Goal: Transaction & Acquisition: Purchase product/service

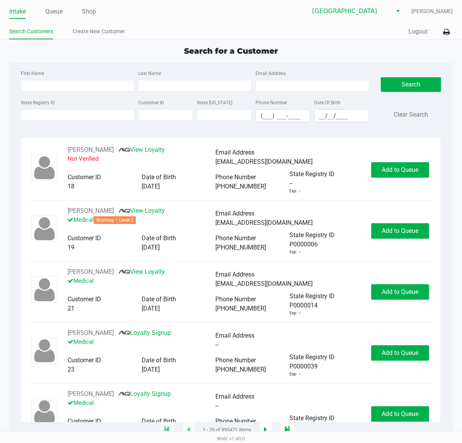
type input "[PERSON_NAME]"
type input "LEWITT"
type input "[DATE]"
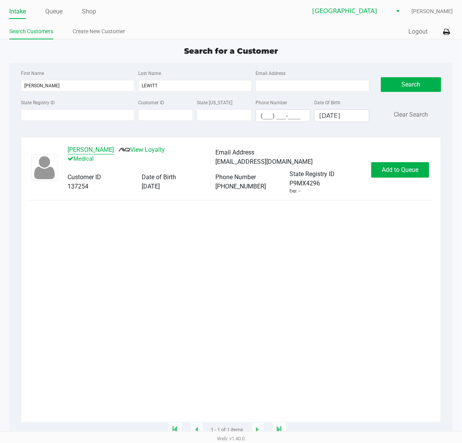
click at [102, 154] on button "[PERSON_NAME]" at bounding box center [91, 149] width 46 height 9
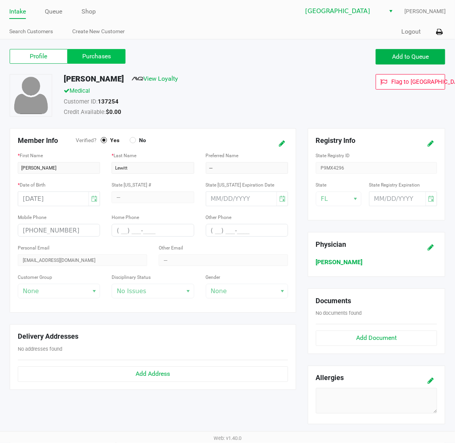
click at [95, 61] on label "Purchases" at bounding box center [97, 56] width 58 height 15
click at [0, 0] on 1 "Purchases" at bounding box center [0, 0] width 0 height 0
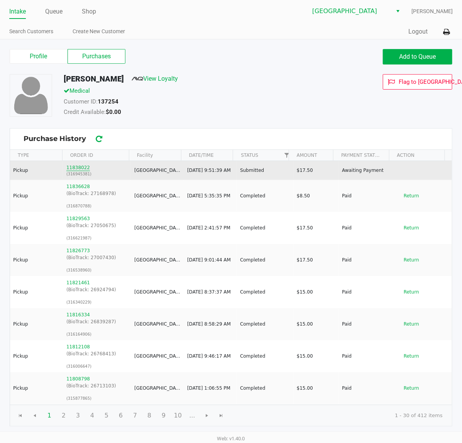
click at [76, 169] on button "11838022" at bounding box center [78, 167] width 24 height 7
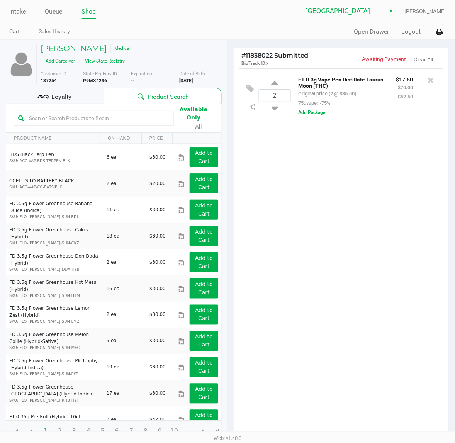
click at [369, 189] on div "2 FT 0.3g Vape Pen Distillate Taurus Moon (THC) Original price (2 @ $35.00) 75d…" at bounding box center [340, 252] width 215 height 368
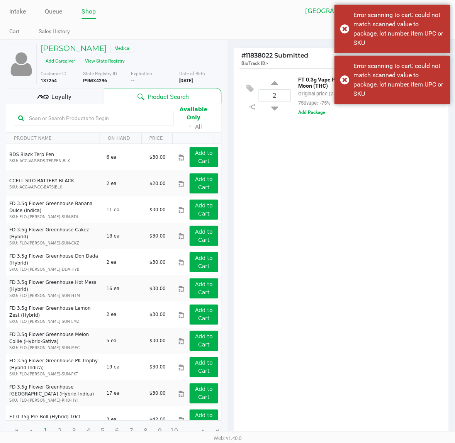
click at [282, 186] on div "2 FT 0.3g Vape Pen Distillate Taurus Moon (THC) Original price (2 @ $35.00) 75d…" at bounding box center [340, 252] width 215 height 368
click at [321, 116] on button "Add Package" at bounding box center [311, 112] width 27 height 7
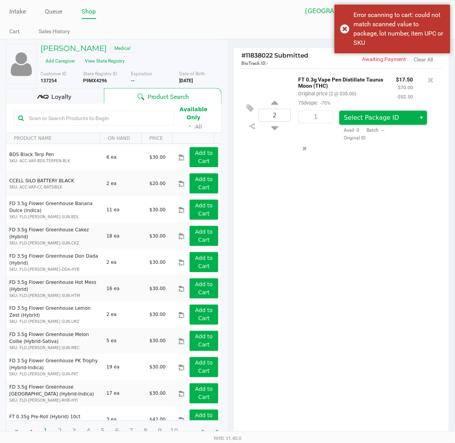
click at [357, 117] on span "Select Package ID" at bounding box center [371, 117] width 55 height 7
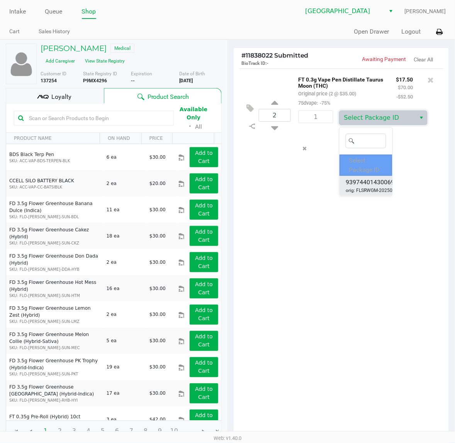
click at [373, 184] on span "9397440143006919" at bounding box center [373, 181] width 56 height 9
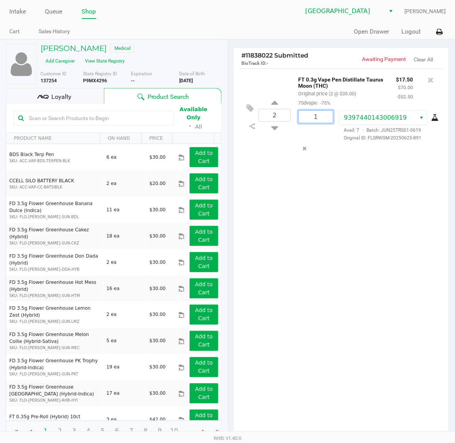
click at [321, 120] on input "1" at bounding box center [316, 117] width 34 height 12
type input "2"
click at [373, 201] on div "[PERSON_NAME] Medical Add Caregiver View State Registry Customer ID 137254 Stat…" at bounding box center [227, 280] width 455 height 482
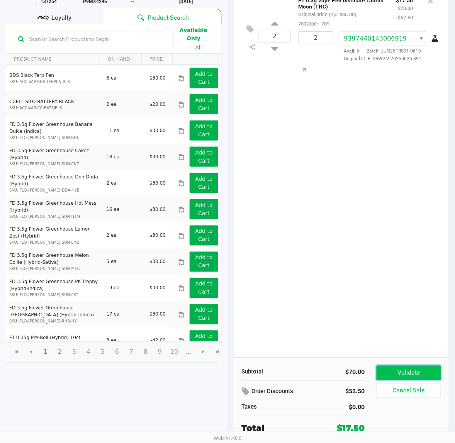
click at [407, 377] on button "Validate" at bounding box center [408, 372] width 64 height 15
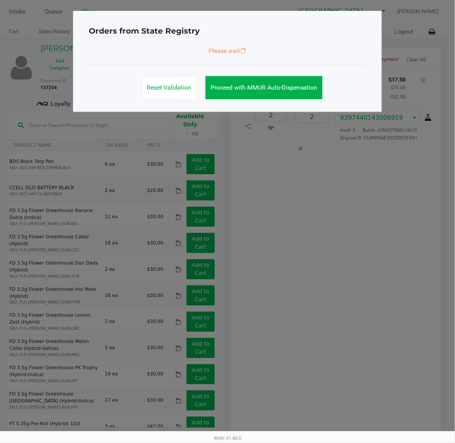
scroll to position [0, 0]
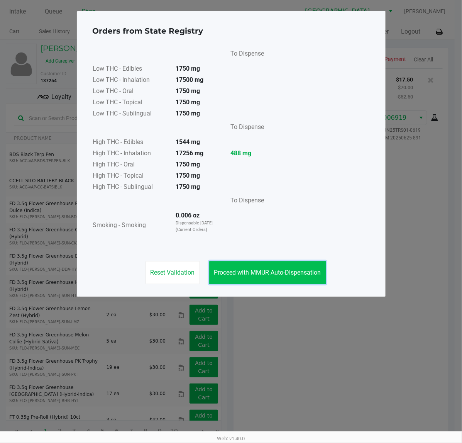
click at [287, 271] on span "Proceed with MMUR Auto-Dispensation" at bounding box center [267, 272] width 107 height 7
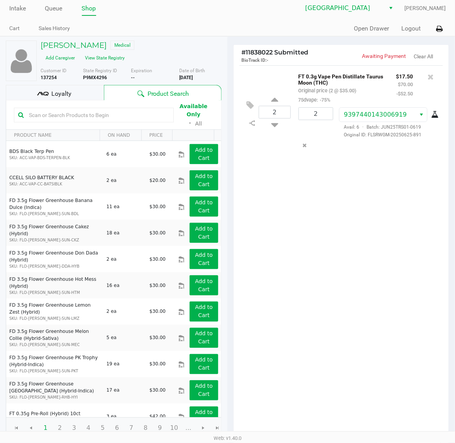
scroll to position [89, 0]
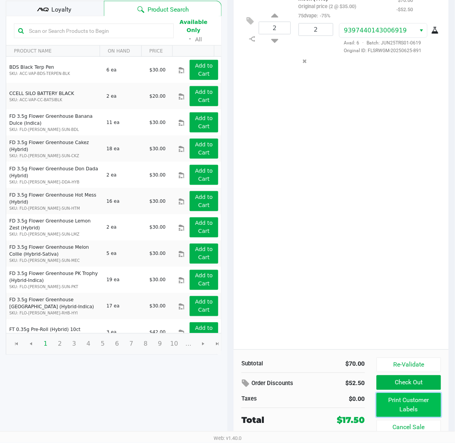
click at [405, 408] on button "Print Customer Labels" at bounding box center [408, 405] width 64 height 24
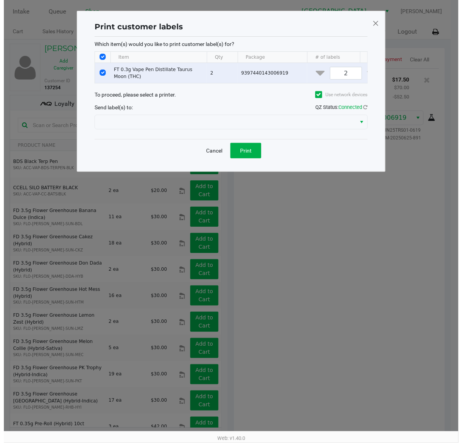
scroll to position [0, 0]
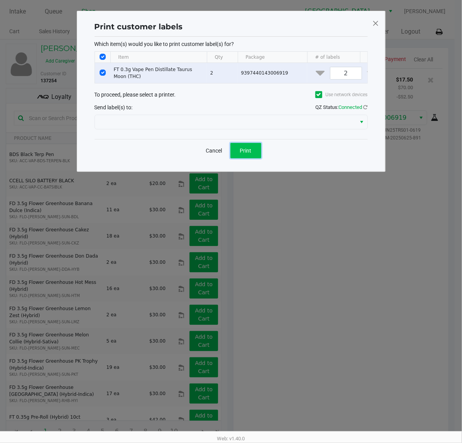
click at [243, 158] on button "Print" at bounding box center [245, 150] width 31 height 15
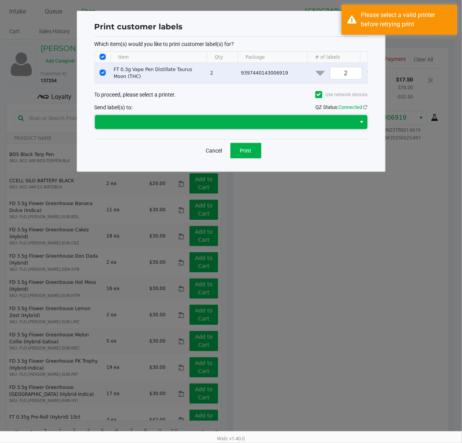
click at [207, 127] on span at bounding box center [226, 121] width 252 height 9
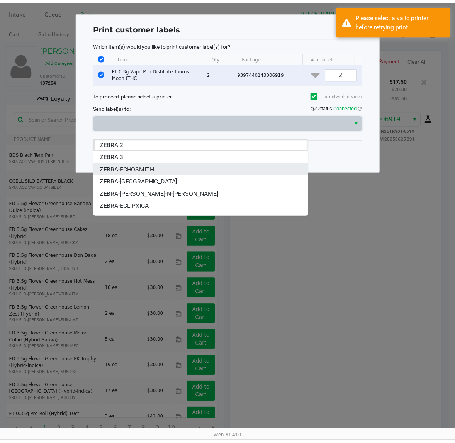
scroll to position [21, 0]
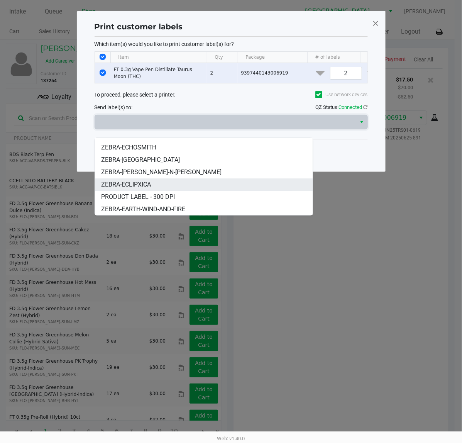
click at [150, 183] on span "ZEBRA-ECLIPXICA" at bounding box center [126, 184] width 50 height 9
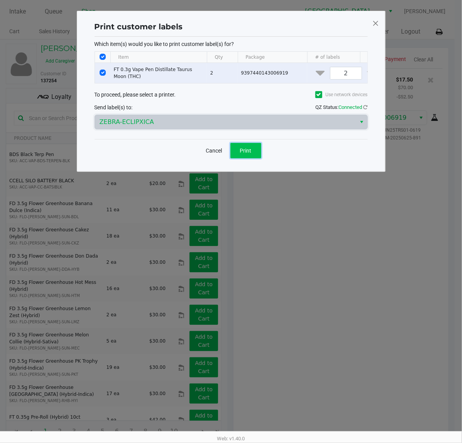
click at [249, 154] on span "Print" at bounding box center [246, 150] width 12 height 6
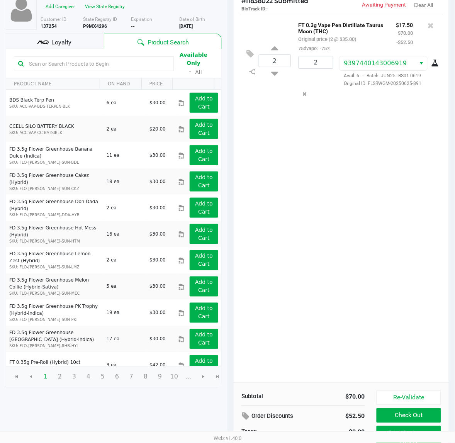
scroll to position [89, 0]
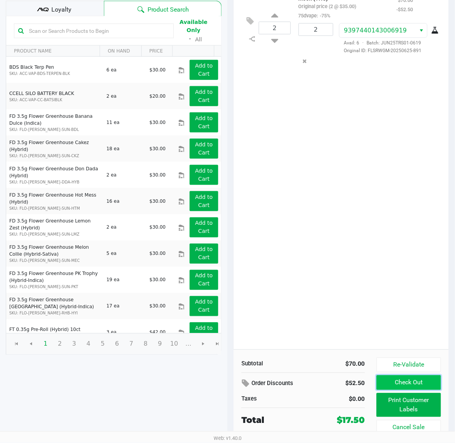
click at [411, 383] on button "Check Out" at bounding box center [408, 382] width 64 height 15
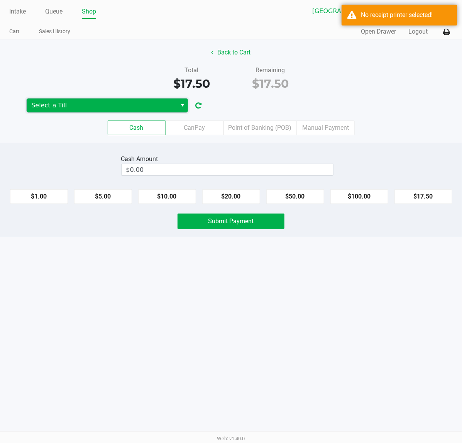
click at [103, 106] on span "Select a Till" at bounding box center [101, 105] width 141 height 9
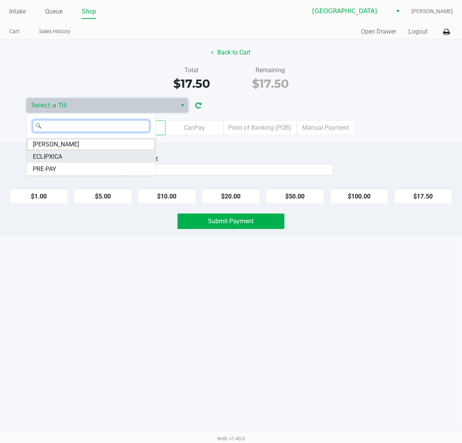
click at [65, 158] on li "ECLIPXICA" at bounding box center [91, 156] width 129 height 12
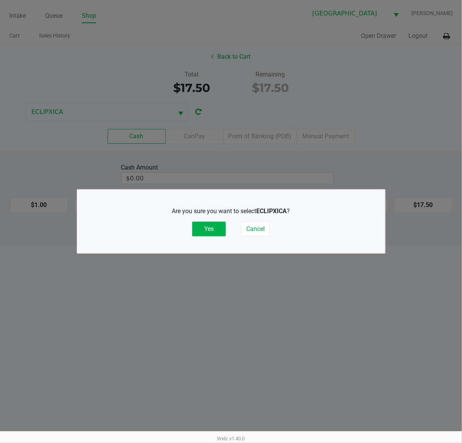
click at [203, 237] on div "Are you sure you want to select ECLIPXICA ? Yes Cancel" at bounding box center [231, 221] width 277 height 48
click at [211, 234] on button "Yes" at bounding box center [209, 228] width 34 height 15
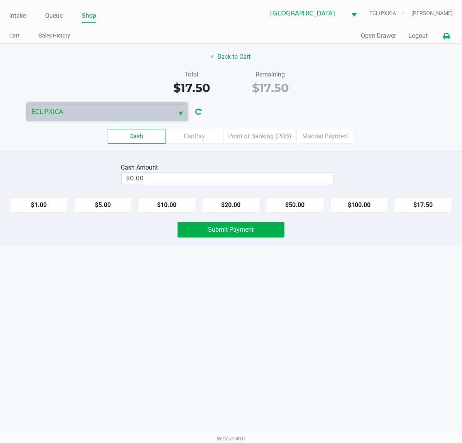
click at [446, 41] on button at bounding box center [446, 36] width 13 height 14
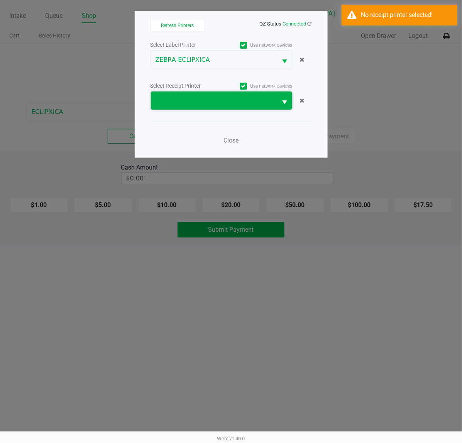
click at [201, 105] on span at bounding box center [214, 100] width 127 height 18
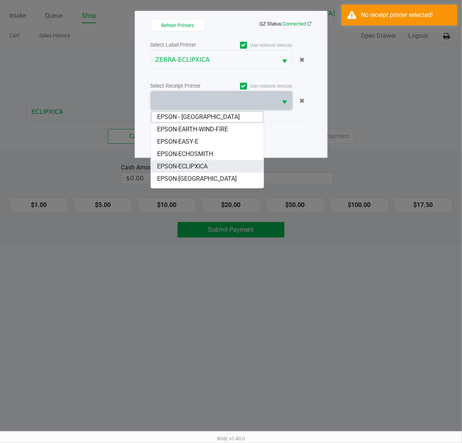
click at [196, 165] on span "EPSON-ECLIPXICA" at bounding box center [182, 166] width 51 height 9
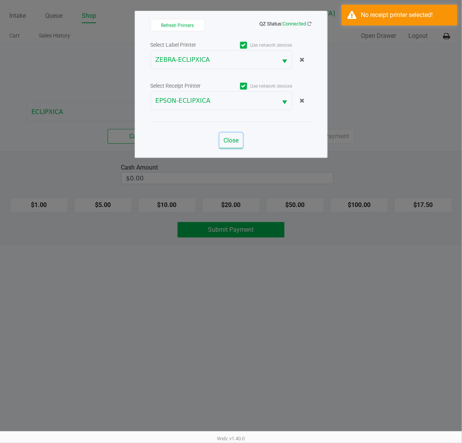
click at [231, 144] on span "Close" at bounding box center [230, 140] width 15 height 7
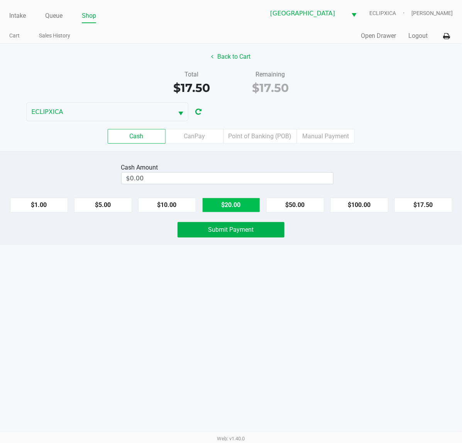
click at [233, 206] on button "$20.00" at bounding box center [231, 205] width 58 height 15
type input "$20.00"
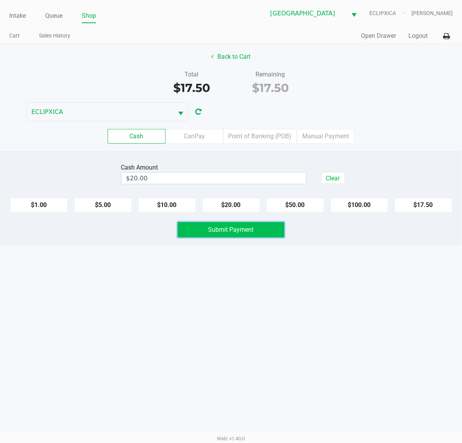
click at [233, 234] on button "Submit Payment" at bounding box center [230, 229] width 107 height 15
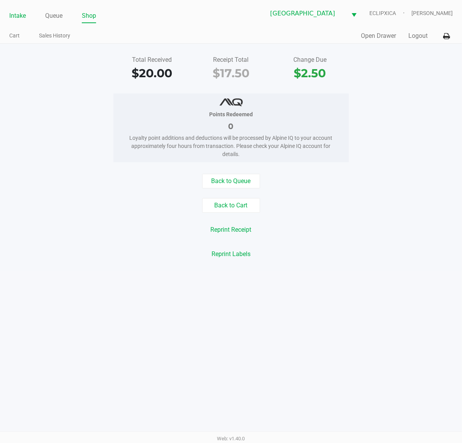
click at [17, 20] on link "Intake" at bounding box center [17, 15] width 17 height 11
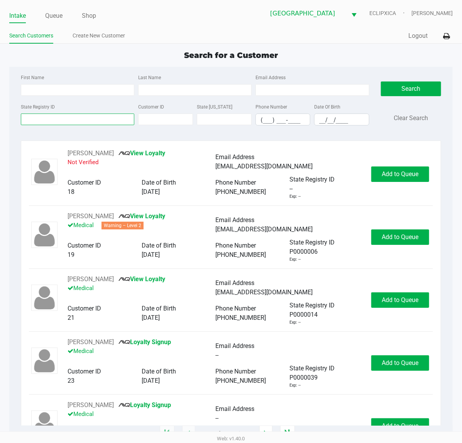
click at [47, 121] on input "State Registry ID" at bounding box center [77, 119] width 113 height 12
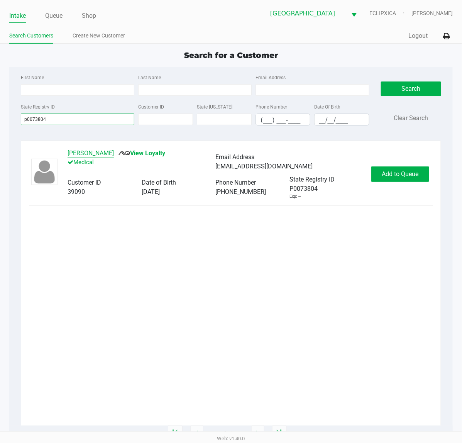
type input "p0073804"
click at [96, 153] on button "[PERSON_NAME]" at bounding box center [91, 153] width 46 height 9
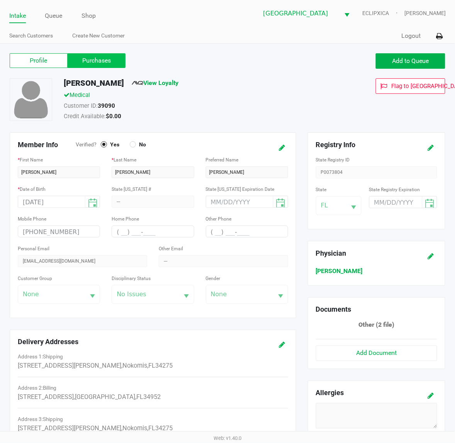
click at [93, 59] on label "Purchases" at bounding box center [97, 60] width 58 height 15
click at [0, 0] on 1 "Purchases" at bounding box center [0, 0] width 0 height 0
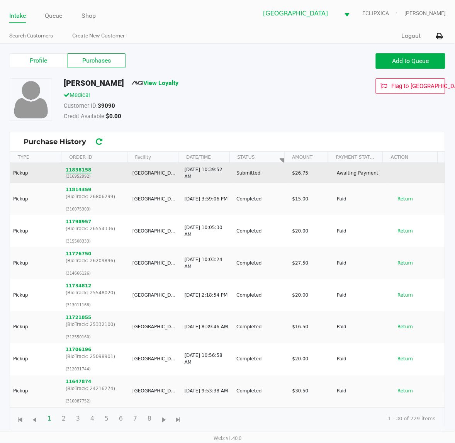
click at [79, 168] on button "11838158" at bounding box center [79, 169] width 26 height 7
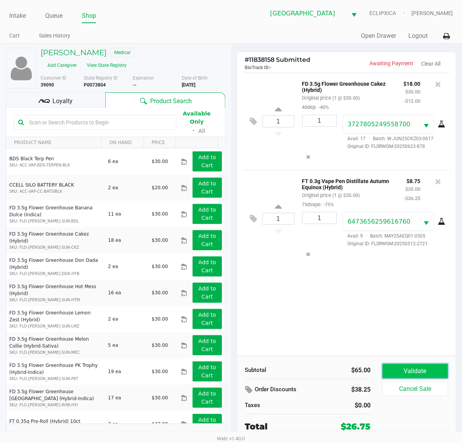
click at [411, 366] on button "Validate" at bounding box center [415, 370] width 66 height 15
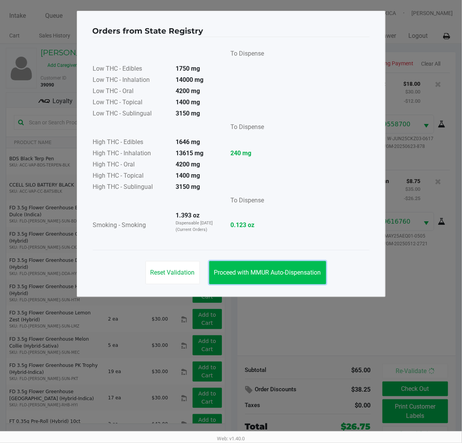
click at [260, 269] on span "Proceed with MMUR Auto-Dispensation" at bounding box center [267, 272] width 107 height 7
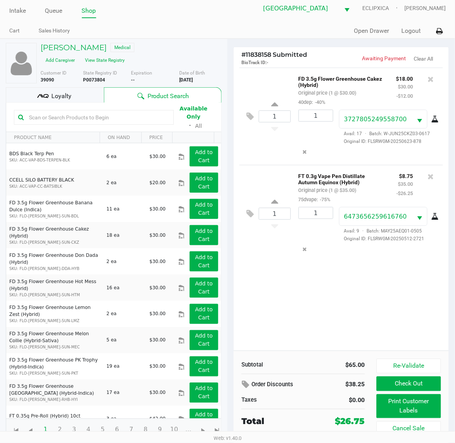
scroll to position [8, 0]
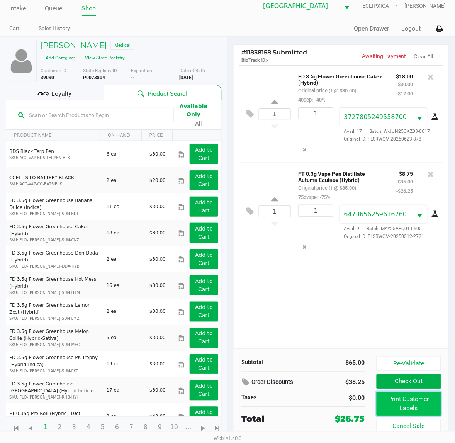
click at [404, 402] on button "Print Customer Labels" at bounding box center [408, 404] width 64 height 24
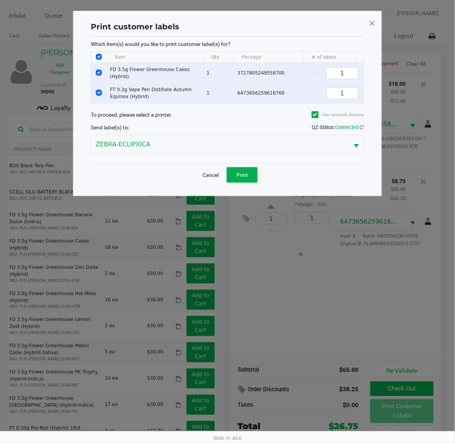
scroll to position [0, 0]
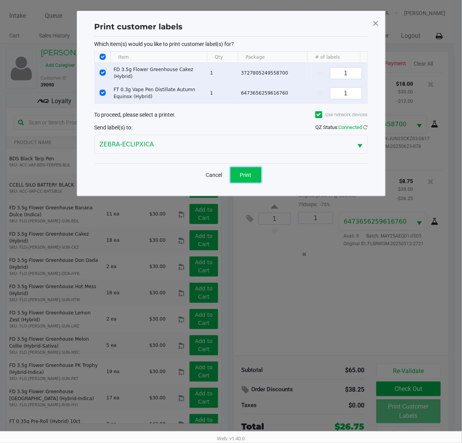
click at [243, 178] on span "Print" at bounding box center [246, 175] width 12 height 6
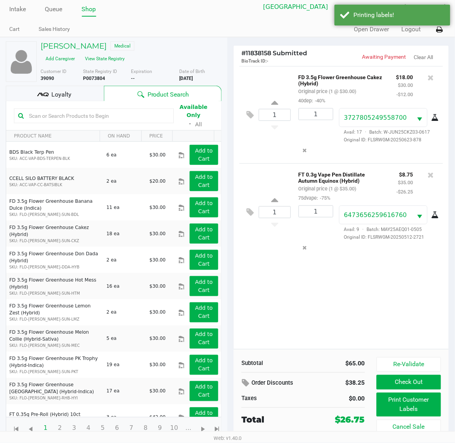
scroll to position [8, 0]
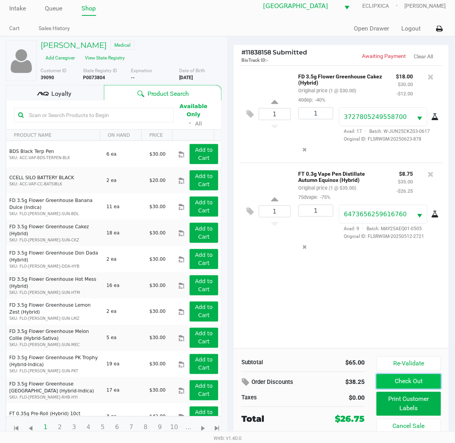
click at [399, 377] on button "Check Out" at bounding box center [408, 381] width 64 height 15
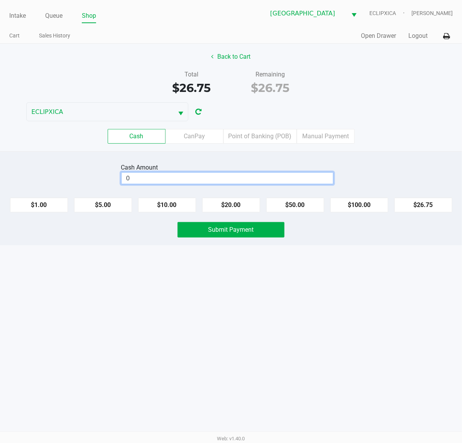
click at [166, 182] on input "0" at bounding box center [227, 177] width 211 height 11
type input "$27.00"
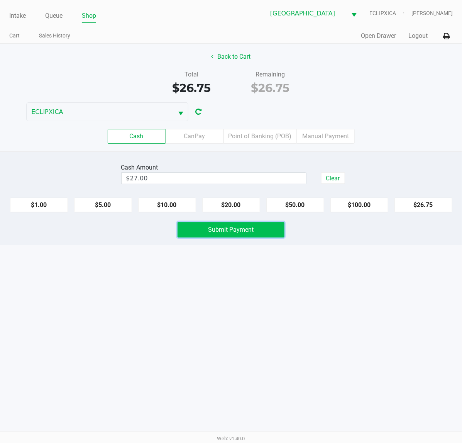
click at [245, 225] on button "Submit Payment" at bounding box center [230, 229] width 107 height 15
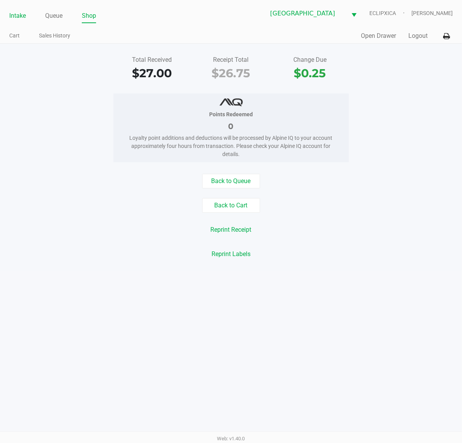
click at [17, 16] on link "Intake" at bounding box center [17, 15] width 17 height 11
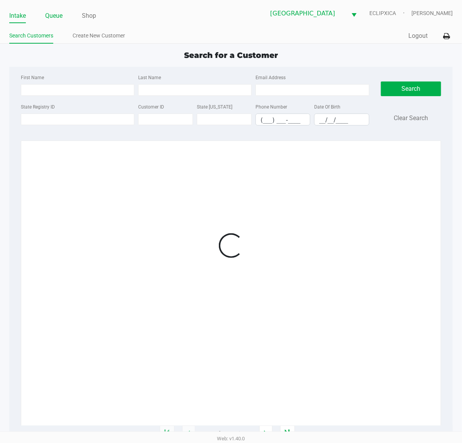
click at [50, 17] on link "Queue" at bounding box center [53, 15] width 17 height 11
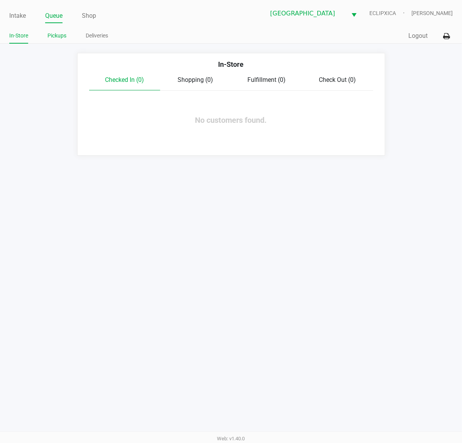
click at [55, 39] on link "Pickups" at bounding box center [56, 36] width 19 height 10
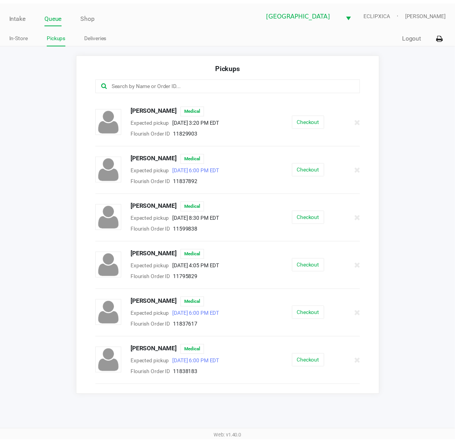
scroll to position [338, 0]
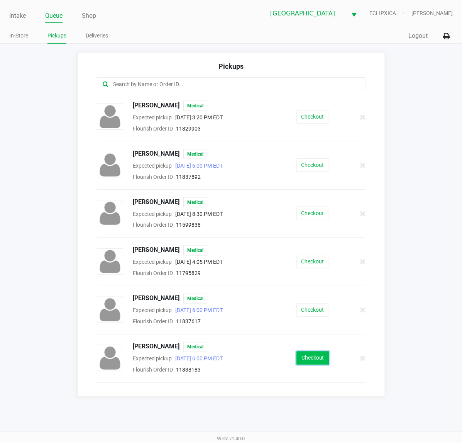
click at [313, 360] on button "Checkout" at bounding box center [312, 358] width 33 height 14
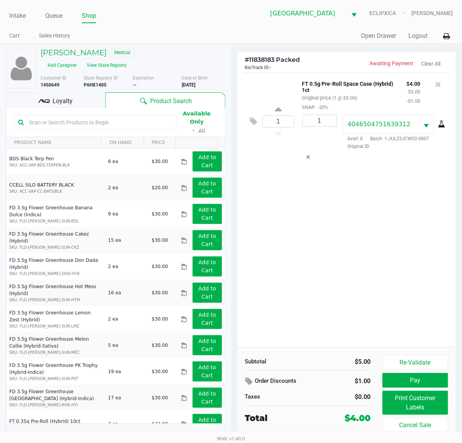
click at [61, 96] on span "Loyalty" at bounding box center [62, 100] width 20 height 9
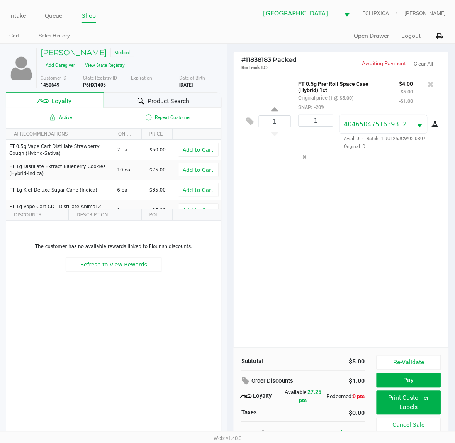
click at [336, 228] on div "1 FT 0.5g Pre-Roll Space Case (Hybrid) 1ct Original price (1 @ $5.00) SNAP: -20…" at bounding box center [340, 210] width 215 height 274
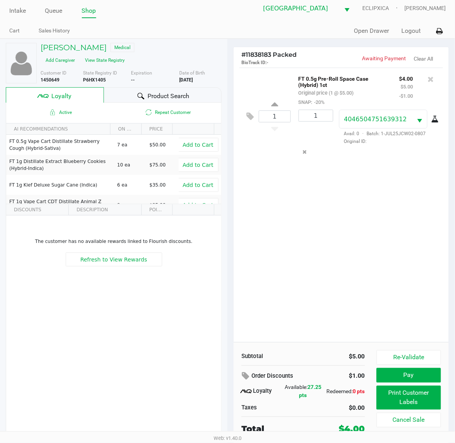
scroll to position [7, 0]
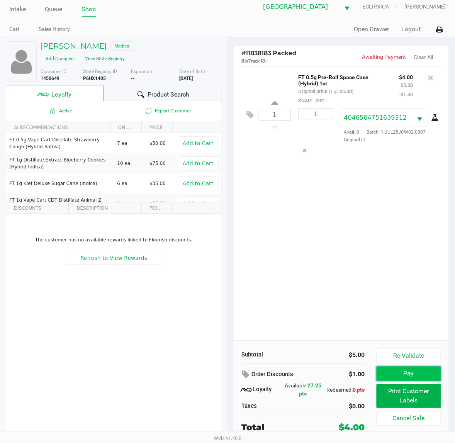
click at [421, 373] on button "Pay" at bounding box center [408, 373] width 64 height 15
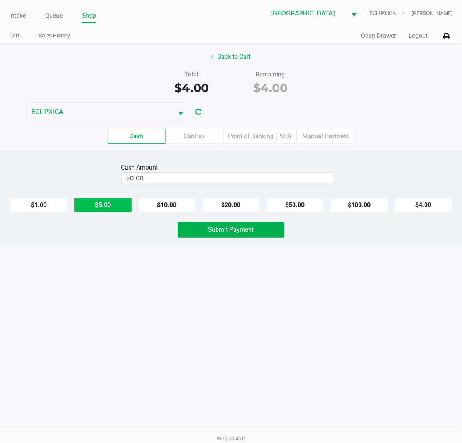
click at [101, 209] on button "$5.00" at bounding box center [103, 205] width 58 height 15
type input "$5.00"
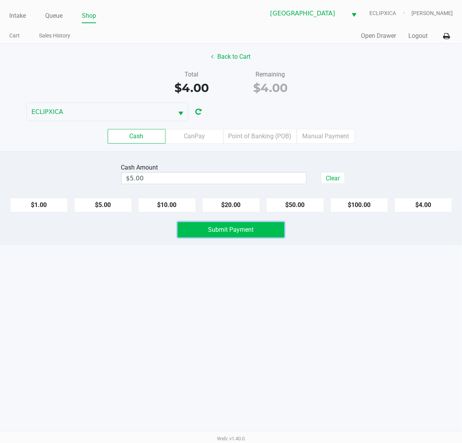
click at [238, 230] on span "Submit Payment" at bounding box center [231, 229] width 46 height 7
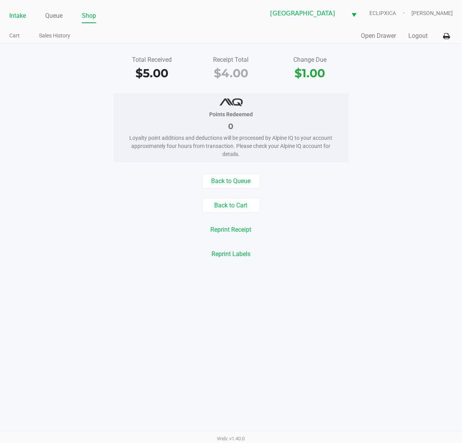
click at [21, 19] on link "Intake" at bounding box center [17, 15] width 17 height 11
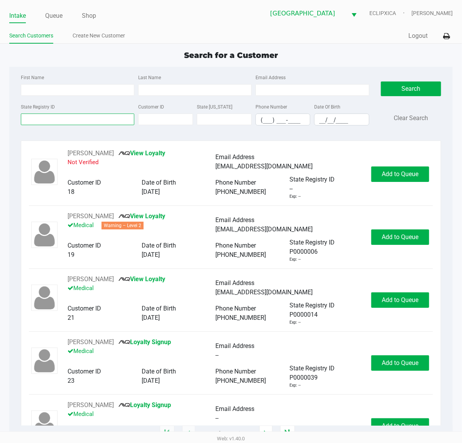
click at [62, 121] on input "State Registry ID" at bounding box center [77, 119] width 113 height 12
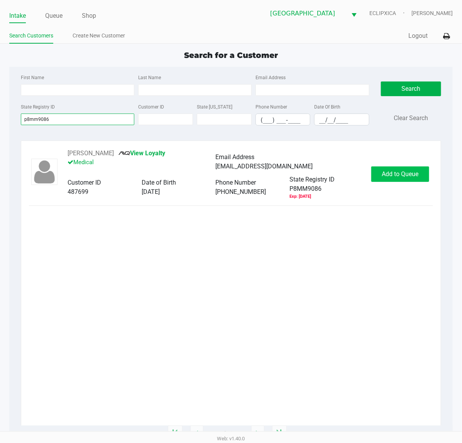
type input "p8mm9086"
click at [417, 181] on button "Add to Queue" at bounding box center [400, 173] width 58 height 15
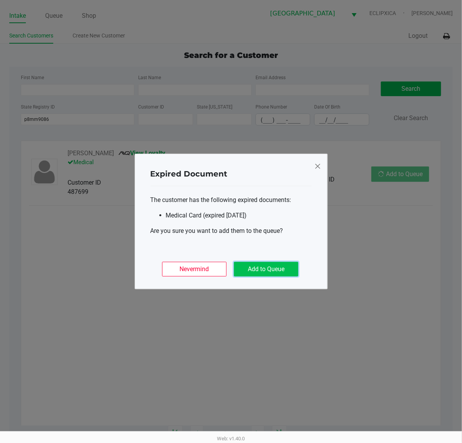
click at [270, 272] on button "Add to Queue" at bounding box center [266, 269] width 64 height 15
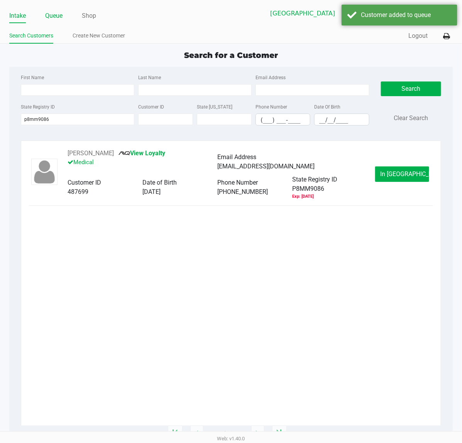
click at [54, 14] on link "Queue" at bounding box center [53, 15] width 17 height 11
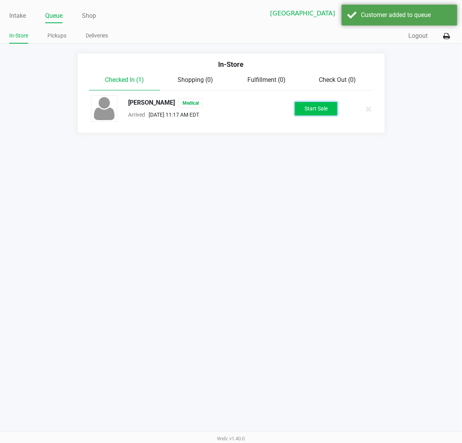
click at [319, 114] on button "Start Sale" at bounding box center [316, 109] width 42 height 14
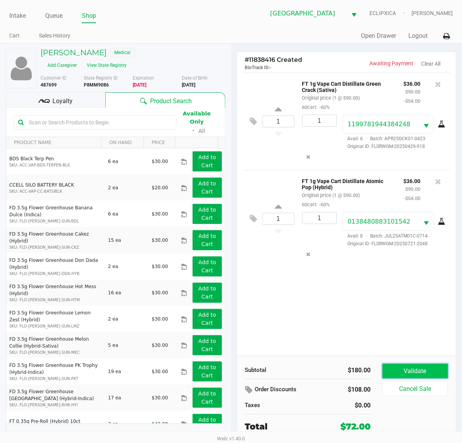
click at [424, 371] on button "Validate" at bounding box center [415, 370] width 66 height 15
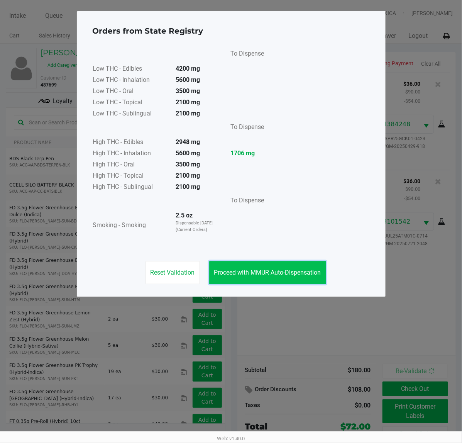
click at [267, 265] on button "Proceed with MMUR Auto-Dispensation" at bounding box center [267, 272] width 117 height 23
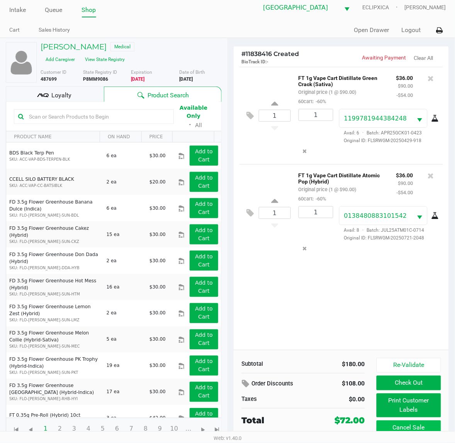
scroll to position [8, 0]
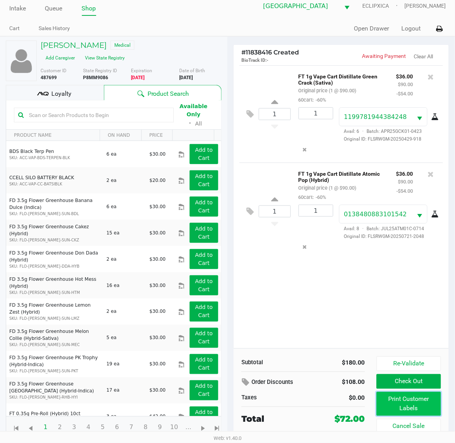
click at [407, 411] on button "Print Customer Labels" at bounding box center [408, 404] width 64 height 24
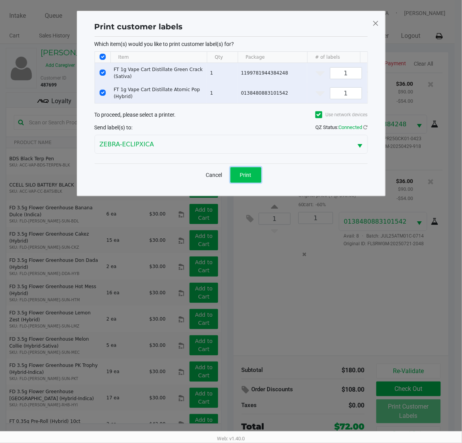
click at [250, 176] on button "Print" at bounding box center [245, 174] width 31 height 15
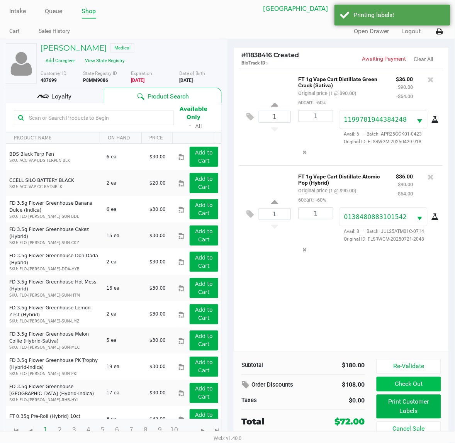
scroll to position [8, 0]
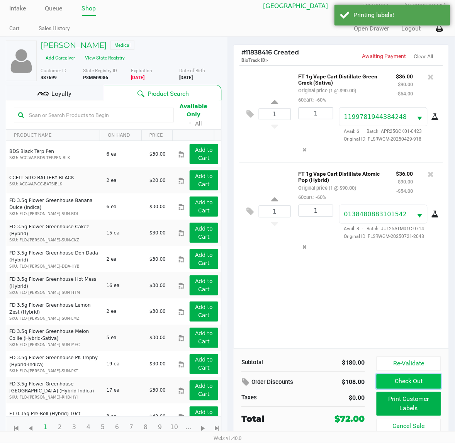
click at [391, 382] on button "Check Out" at bounding box center [408, 381] width 64 height 15
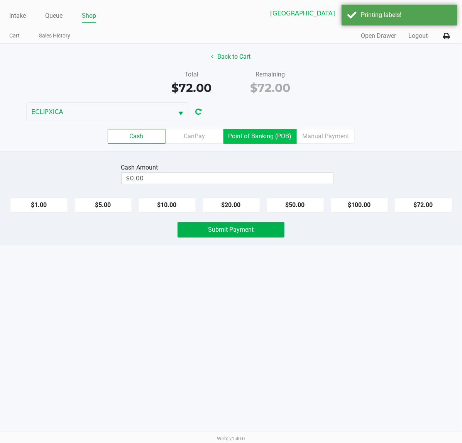
click at [255, 132] on label "Point of Banking (POB)" at bounding box center [259, 136] width 73 height 15
click at [0, 0] on 7 "Point of Banking (POB)" at bounding box center [0, 0] width 0 height 0
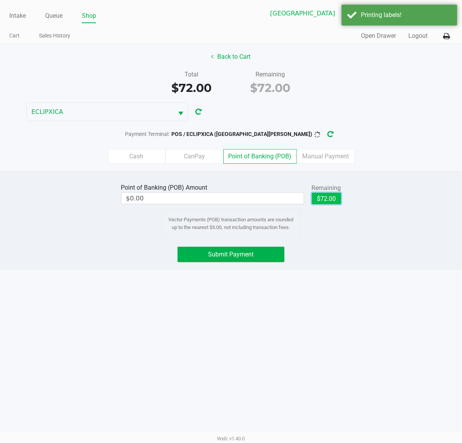
click at [321, 198] on button "$72.00" at bounding box center [326, 199] width 29 height 12
type input "$72.00"
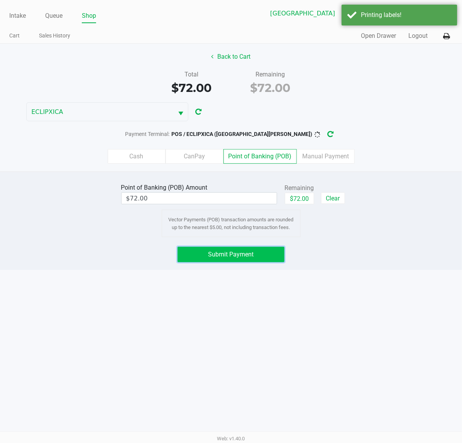
click at [280, 253] on button "Submit Payment" at bounding box center [230, 254] width 107 height 15
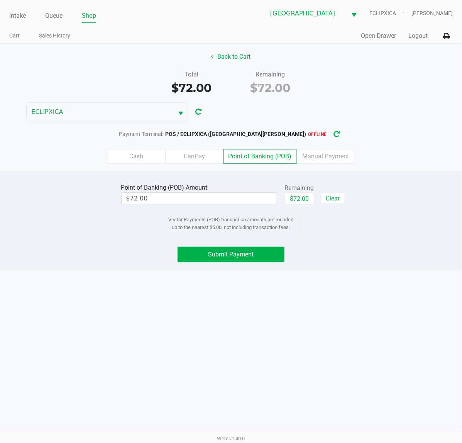
click at [333, 134] on icon "button" at bounding box center [336, 134] width 7 height 7
click at [253, 251] on button "Submit Payment" at bounding box center [230, 254] width 107 height 15
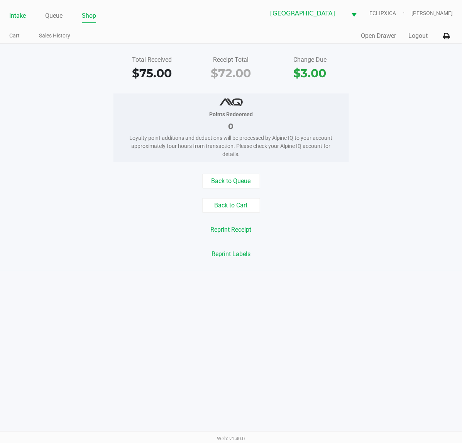
click at [19, 15] on link "Intake" at bounding box center [17, 15] width 17 height 11
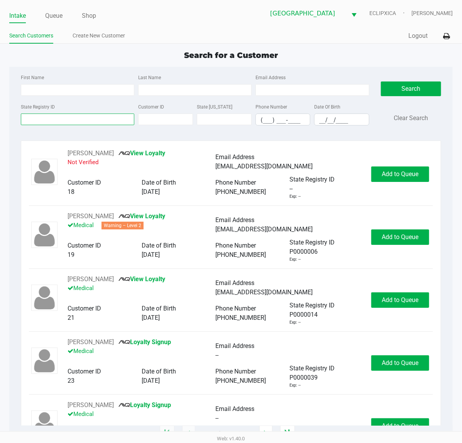
click at [81, 120] on input "State Registry ID" at bounding box center [77, 119] width 113 height 12
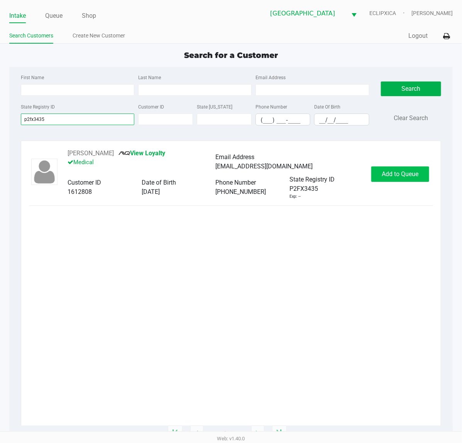
type input "p2fx3435"
click at [399, 179] on button "Add to Queue" at bounding box center [400, 173] width 58 height 15
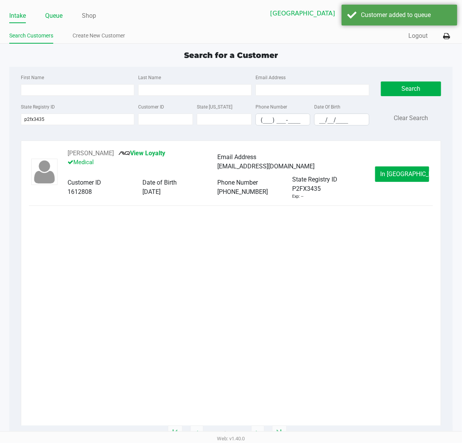
click at [56, 15] on link "Queue" at bounding box center [53, 15] width 17 height 11
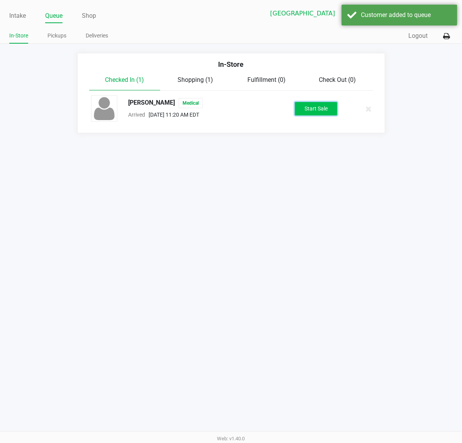
click at [327, 105] on button "Start Sale" at bounding box center [316, 109] width 42 height 14
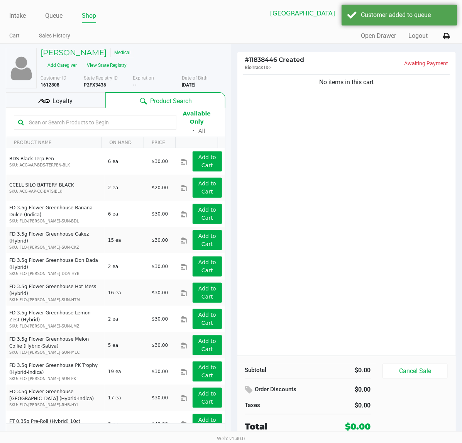
click at [79, 92] on div "Loyalty" at bounding box center [56, 99] width 100 height 15
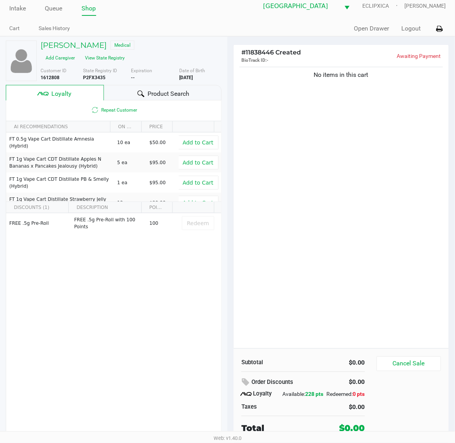
scroll to position [15, 0]
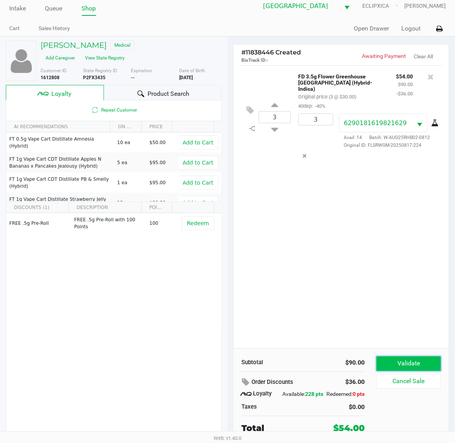
click at [415, 359] on button "Validate" at bounding box center [408, 363] width 64 height 15
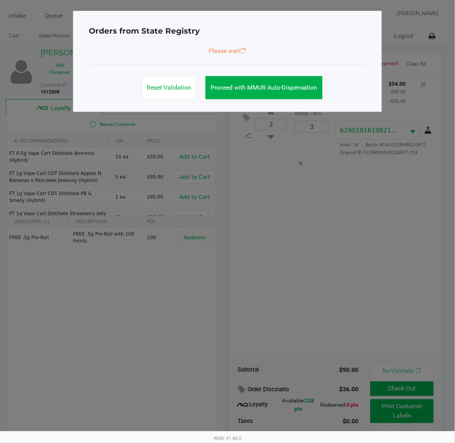
scroll to position [0, 0]
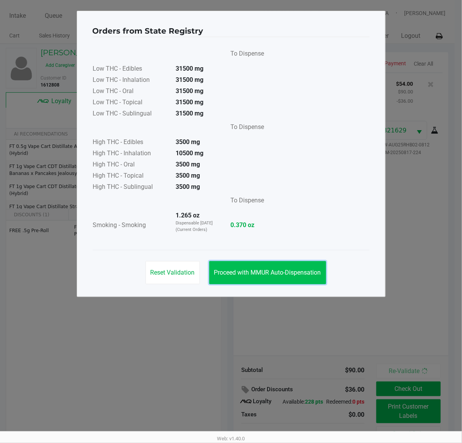
click at [249, 267] on button "Proceed with MMUR Auto-Dispensation" at bounding box center [267, 272] width 117 height 23
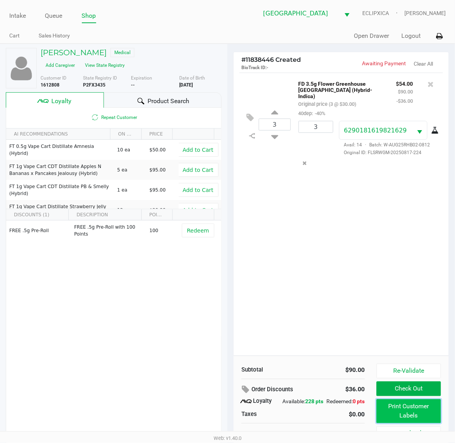
click at [392, 413] on button "Print Customer Labels" at bounding box center [408, 411] width 64 height 24
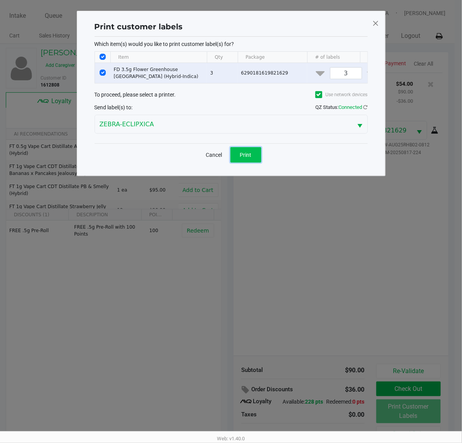
click at [245, 158] on span "Print" at bounding box center [246, 155] width 12 height 6
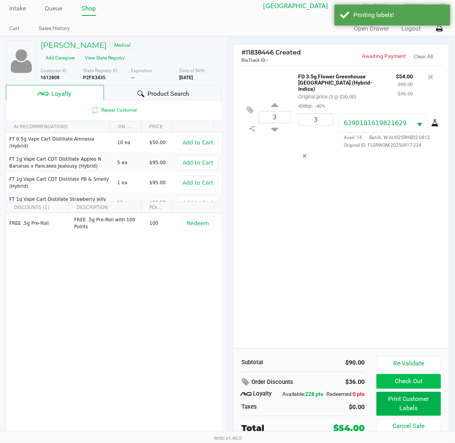
scroll to position [15, 0]
click at [413, 377] on button "Check Out" at bounding box center [408, 381] width 64 height 15
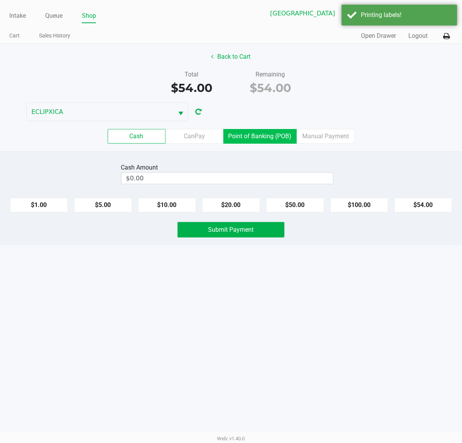
click at [266, 142] on label "Point of Banking (POB)" at bounding box center [259, 136] width 73 height 15
click at [0, 0] on 7 "Point of Banking (POB)" at bounding box center [0, 0] width 0 height 0
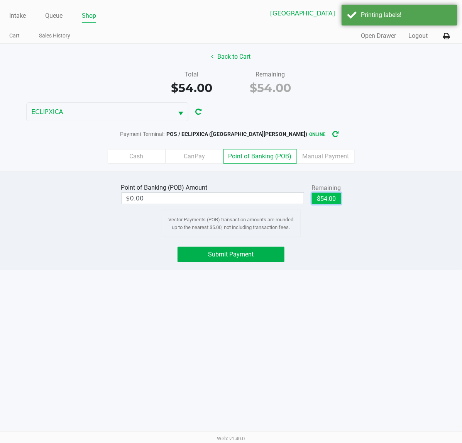
click at [329, 203] on button "$54.00" at bounding box center [326, 199] width 29 height 12
type input "$54.00"
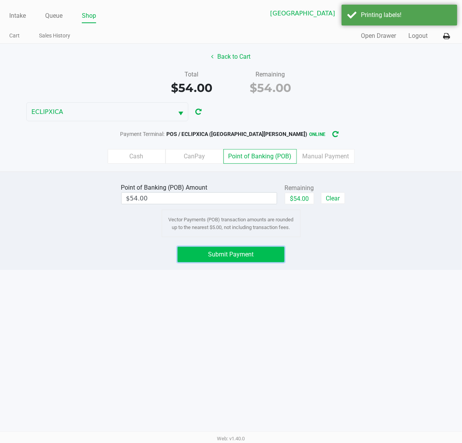
click at [259, 261] on button "Submit Payment" at bounding box center [230, 254] width 107 height 15
